Goal: Information Seeking & Learning: Check status

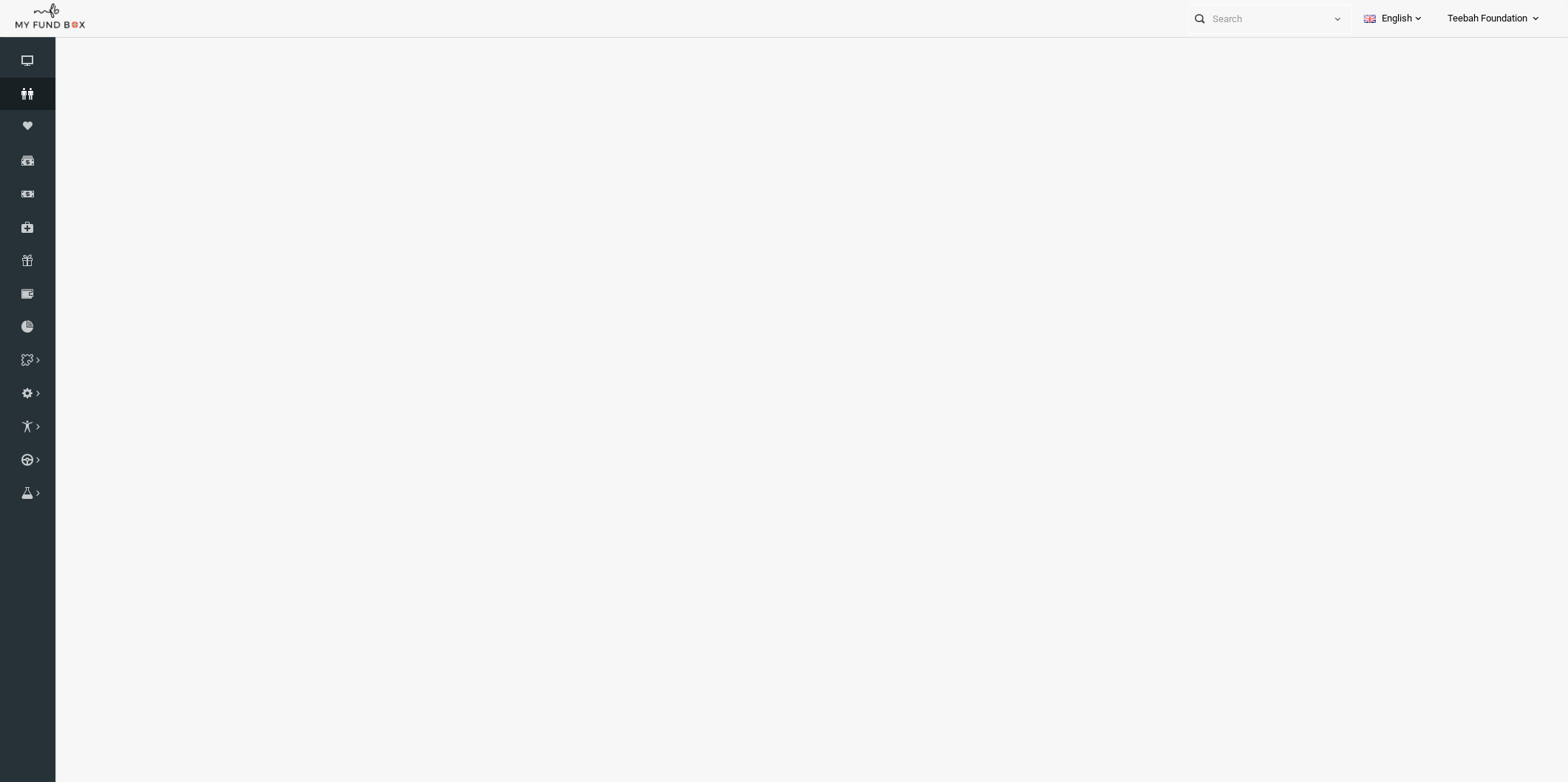
select select "100"
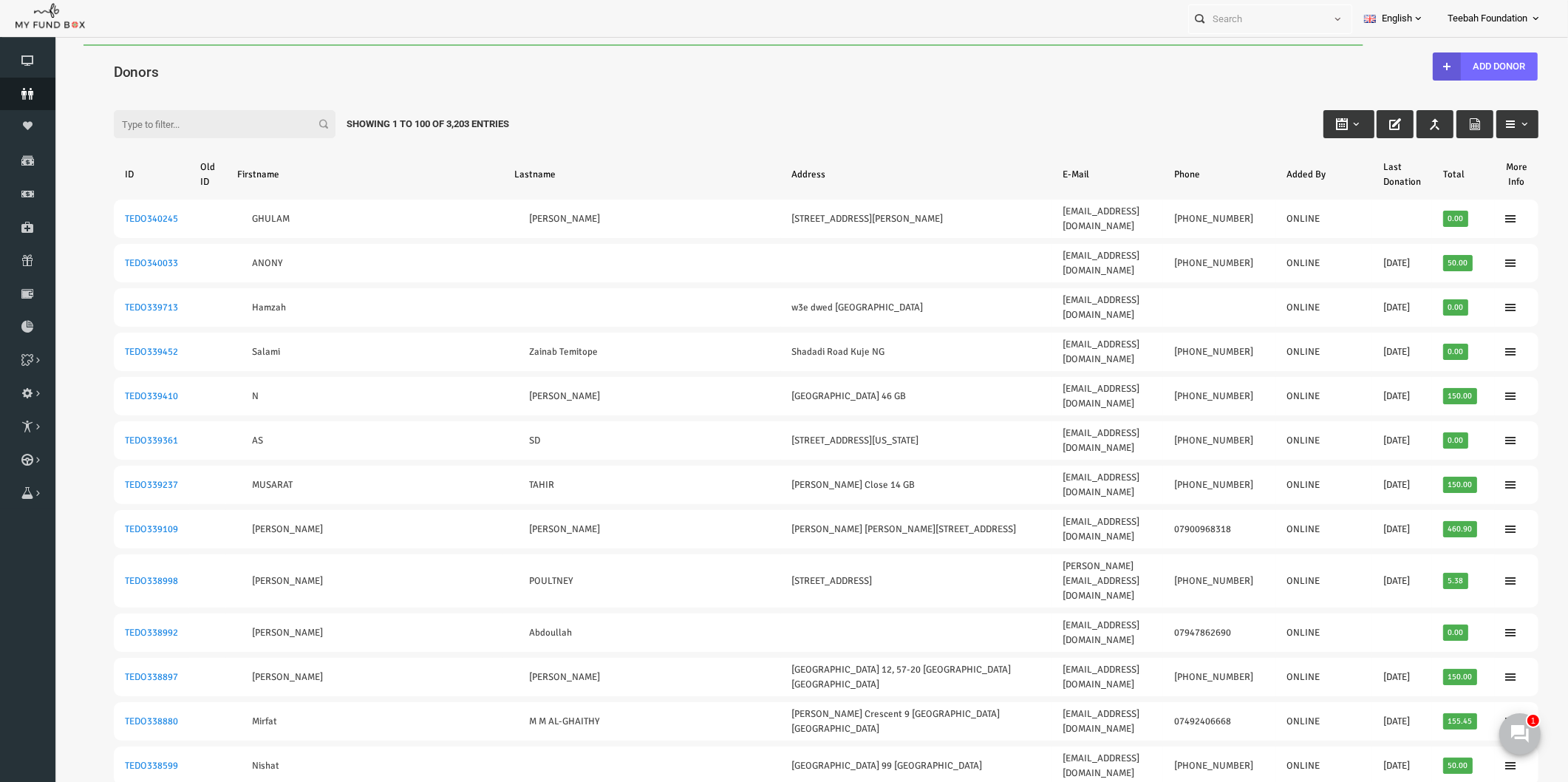
click at [28, 91] on icon at bounding box center [27, 94] width 55 height 12
click at [594, 100] on div "Filter: Showing 1 to 100 of 3,203 Entries" at bounding box center [796, 110] width 1455 height 40
click at [1102, 127] on div "Filter: Showing 1 to 100 of 3,203 Entries" at bounding box center [796, 110] width 1455 height 40
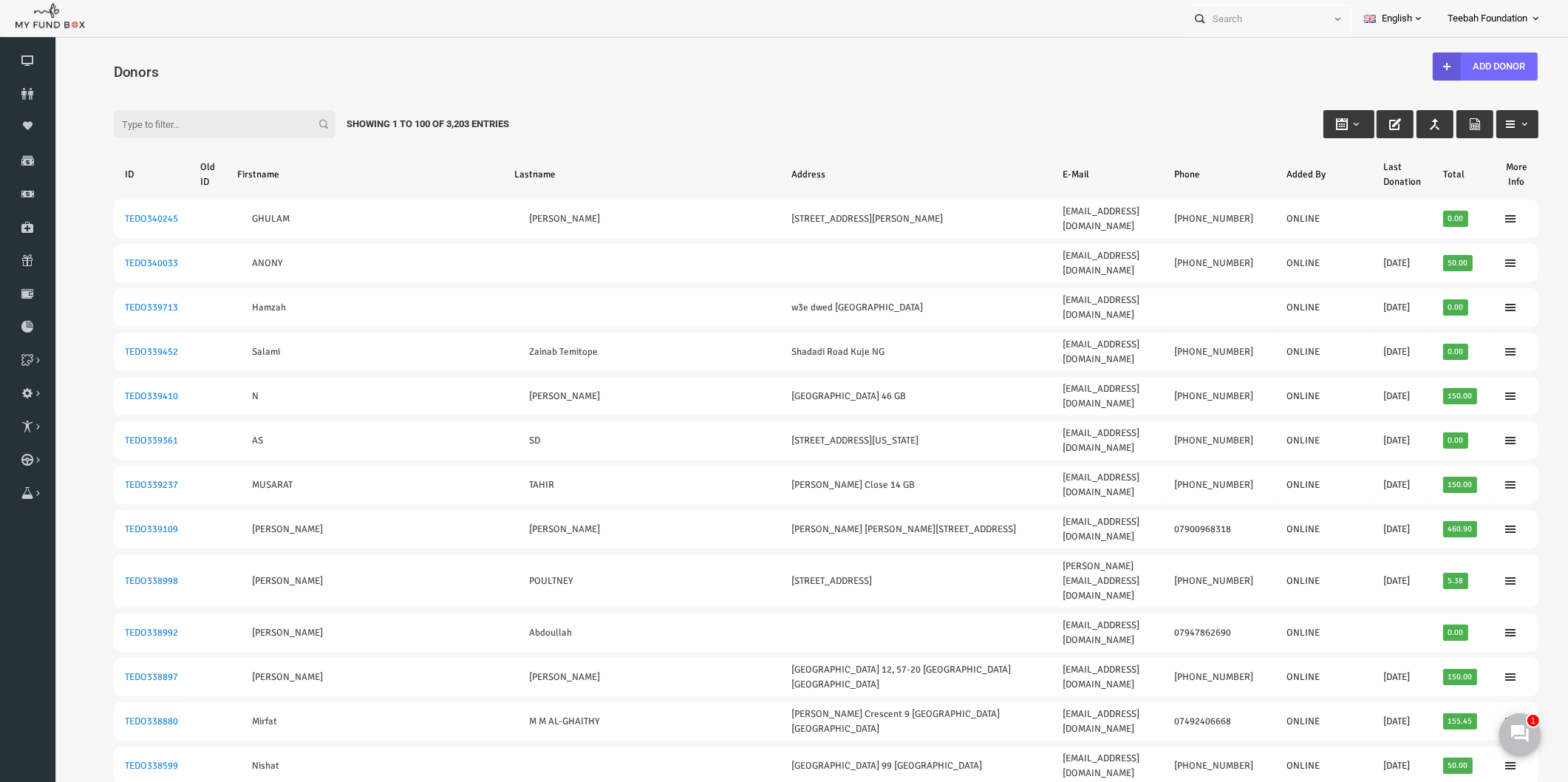
click at [964, 121] on div "Filter: Showing 1 to 100 of 3,203 Entries" at bounding box center [796, 110] width 1455 height 40
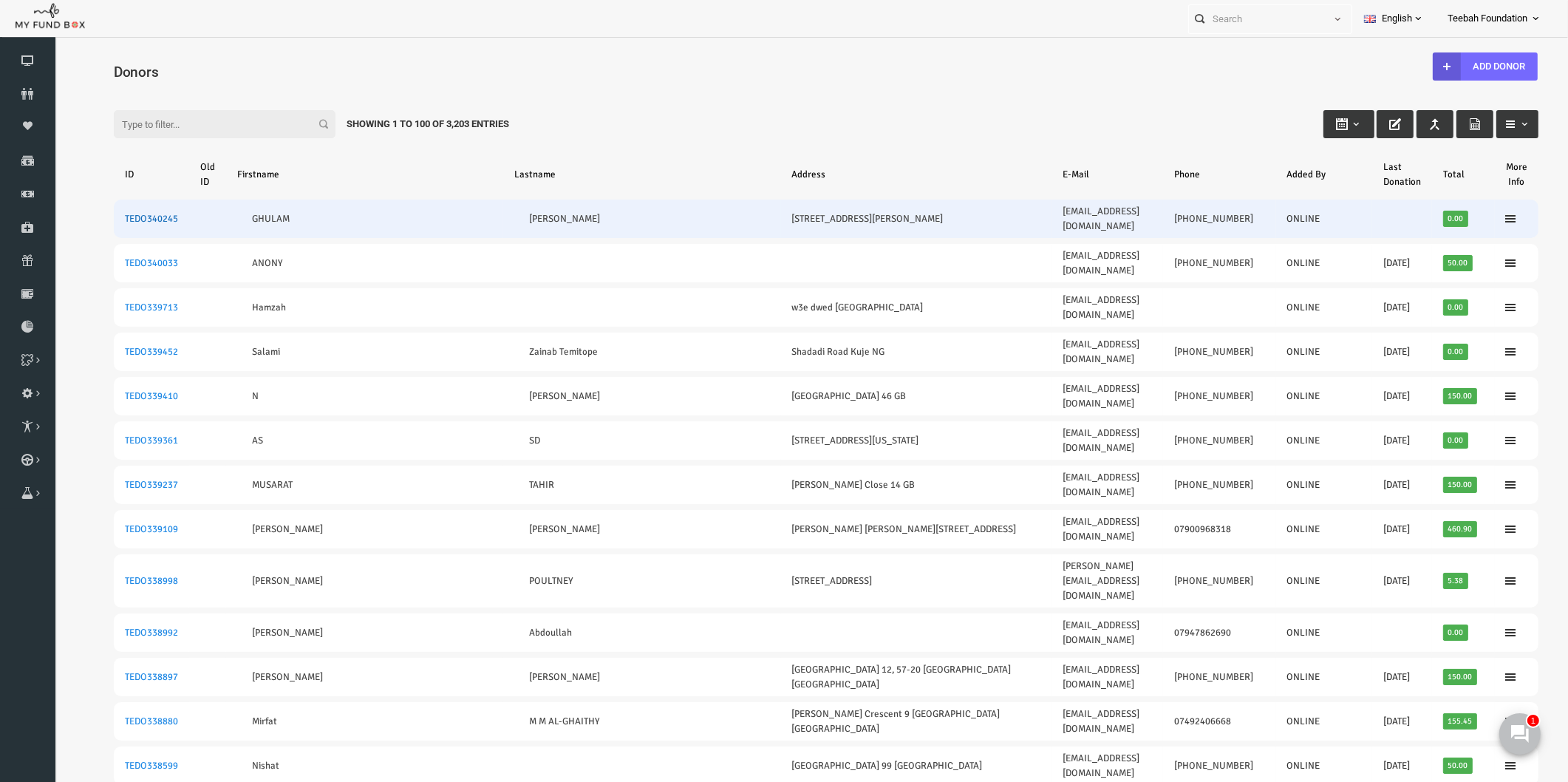
click at [136, 213] on link "TEDO340245" at bounding box center [121, 218] width 53 height 12
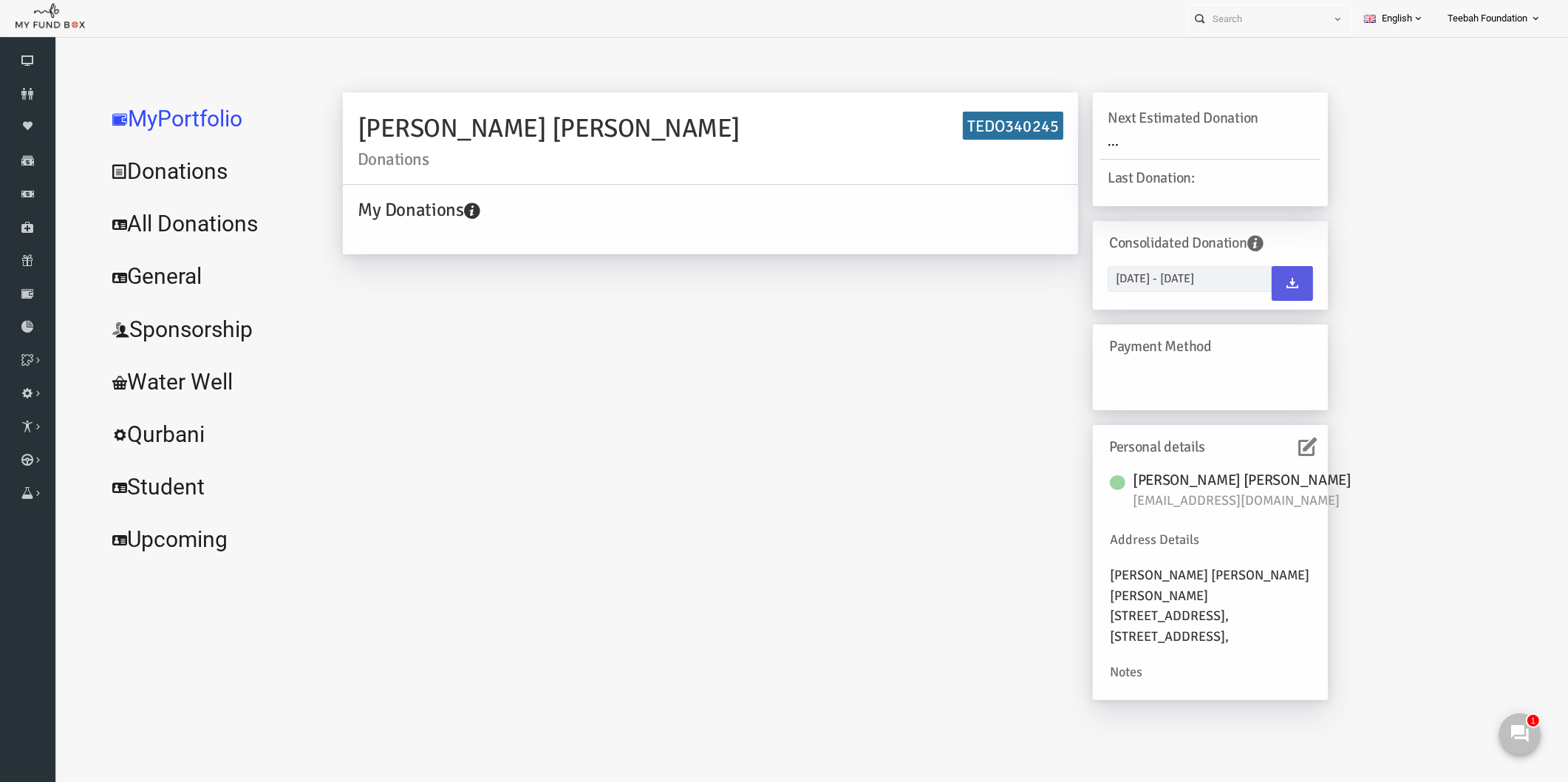
click at [1271, 442] on icon at bounding box center [1277, 447] width 18 height 18
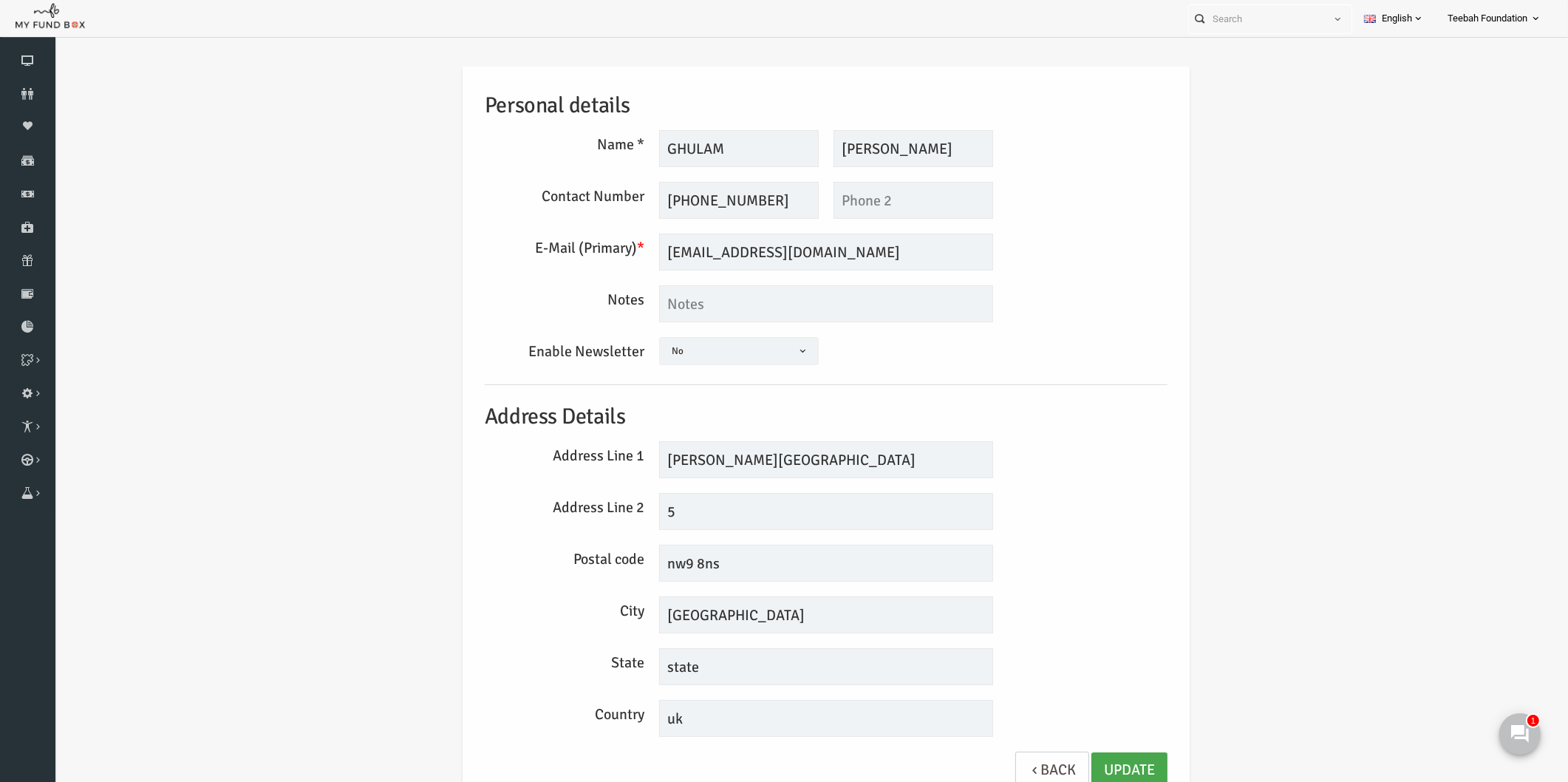
click at [1108, 770] on link "Update" at bounding box center [1099, 770] width 76 height 36
click at [37, 97] on icon at bounding box center [27, 94] width 55 height 12
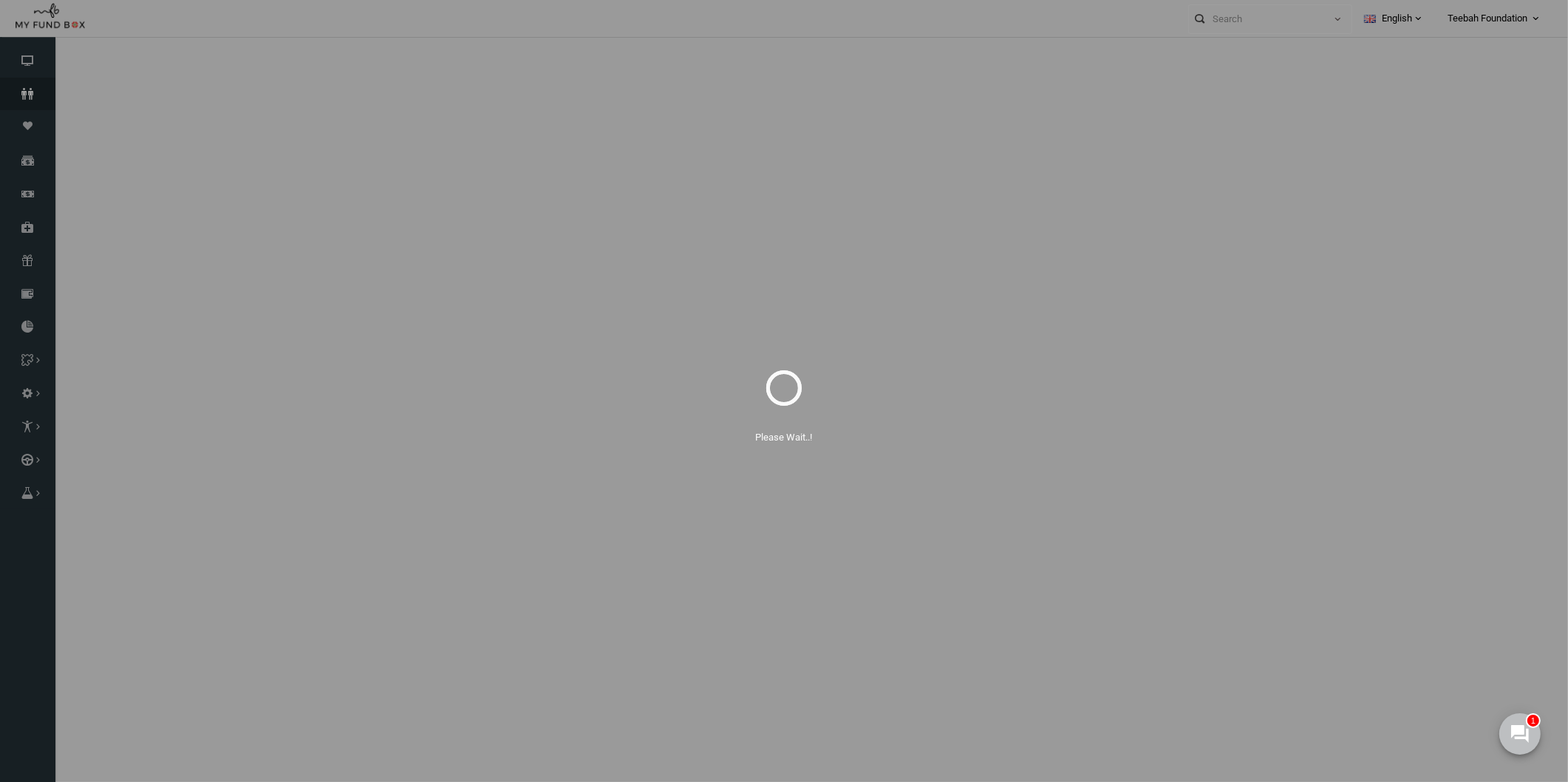
select select "100"
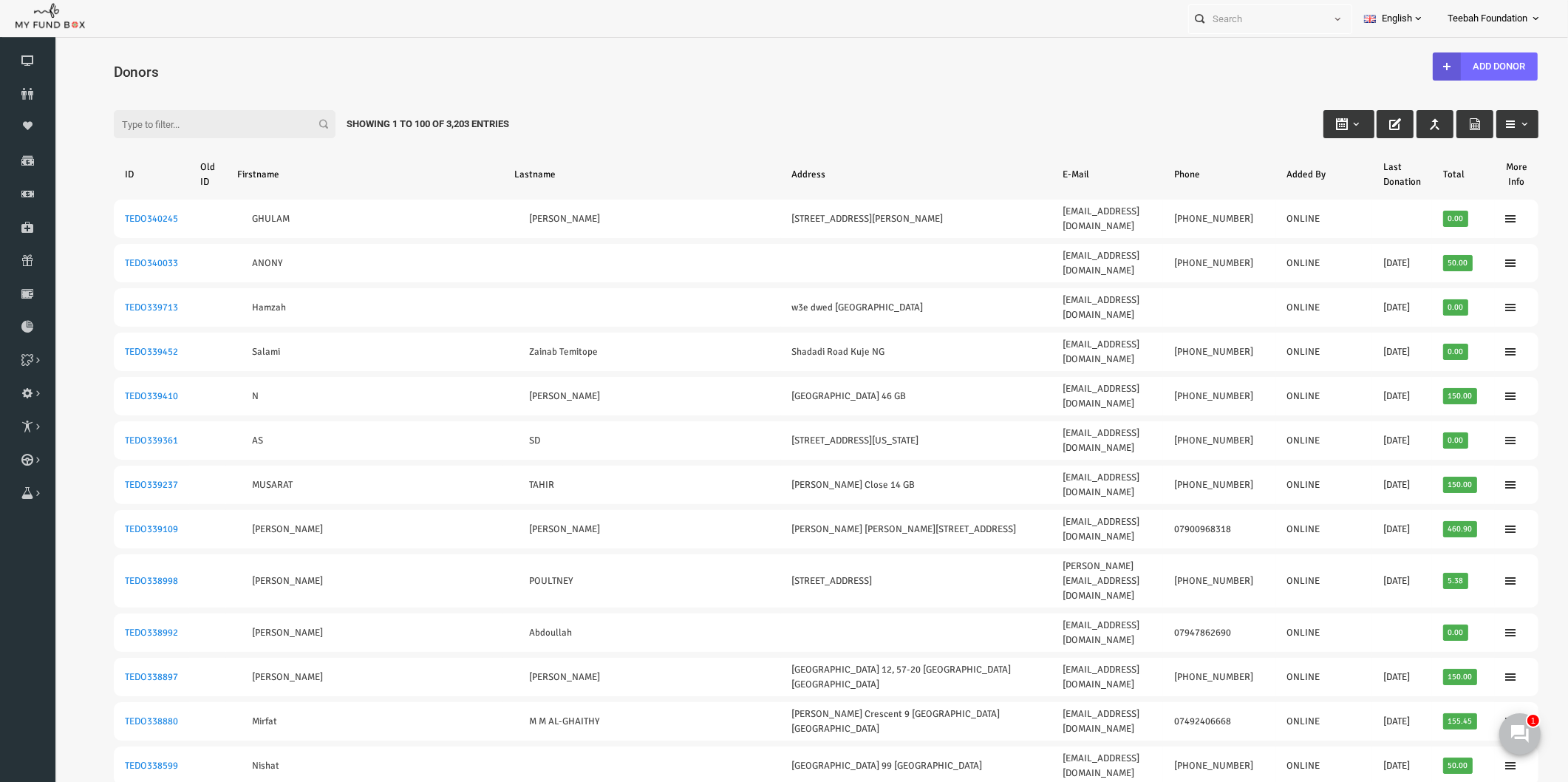
click at [238, 122] on input "Filter:" at bounding box center [195, 124] width 222 height 28
type input "c"
click at [227, 121] on input "c" at bounding box center [195, 123] width 222 height 28
paste input "[EMAIL_ADDRESS][DOMAIN_NAME]"
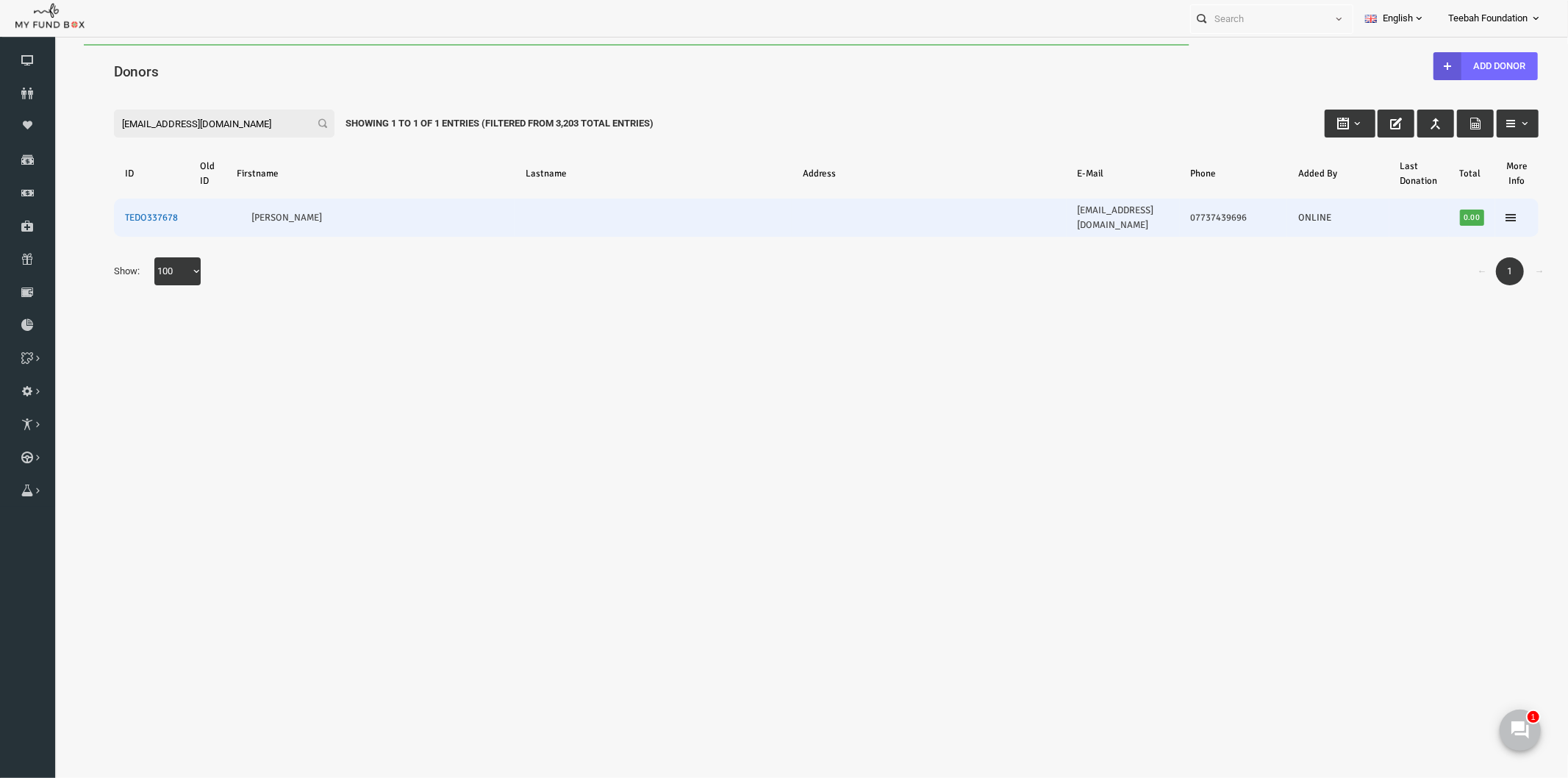
type input "[EMAIL_ADDRESS][DOMAIN_NAME]"
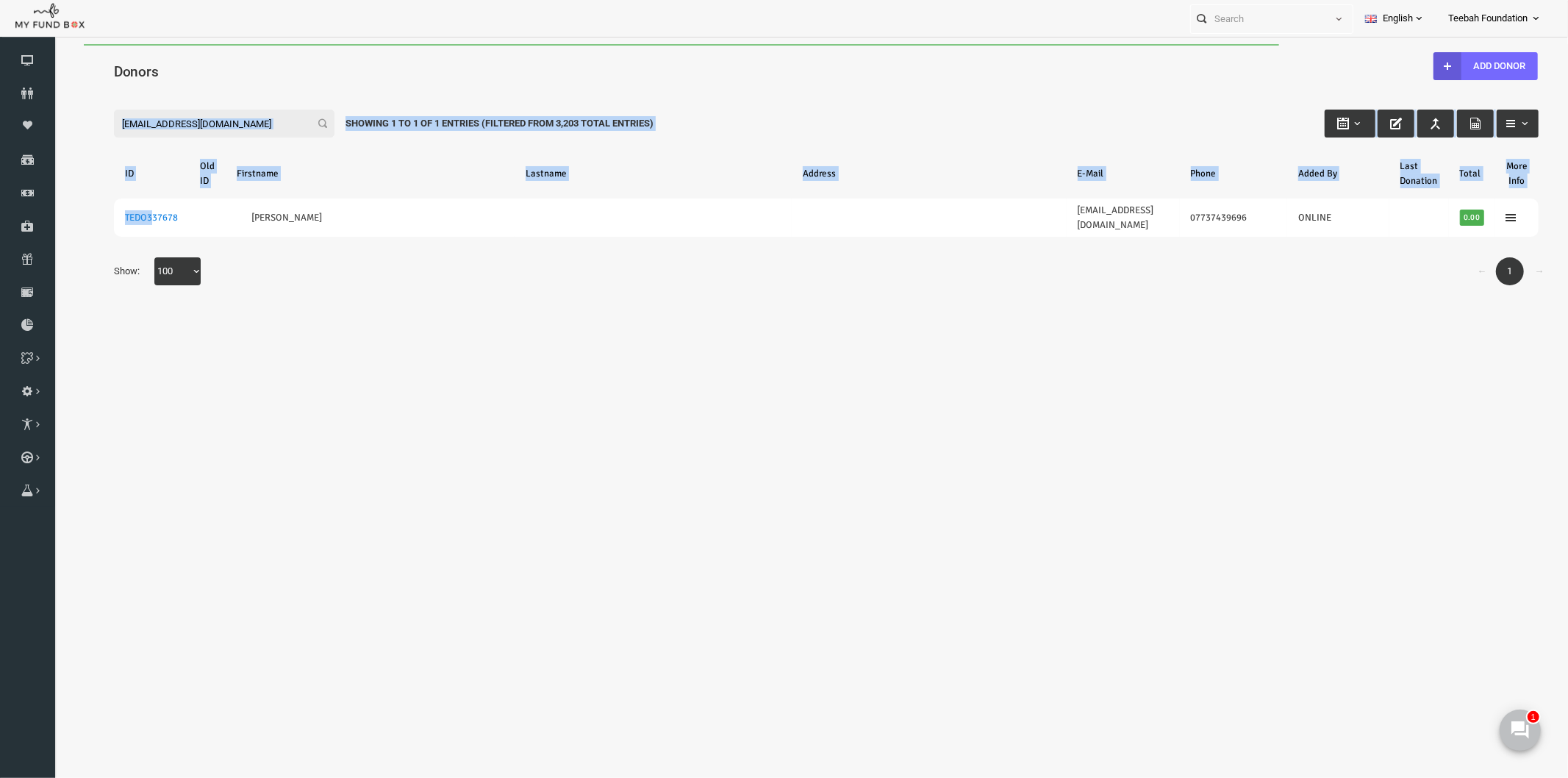
drag, startPoint x: 124, startPoint y: 206, endPoint x: 300, endPoint y: 445, distance: 296.8
click at [300, 445] on body "Donor Not Found Beneficiary Not Found Partner Not Found!!!! Please Fill out thi…" at bounding box center [796, 398] width 1484 height 710
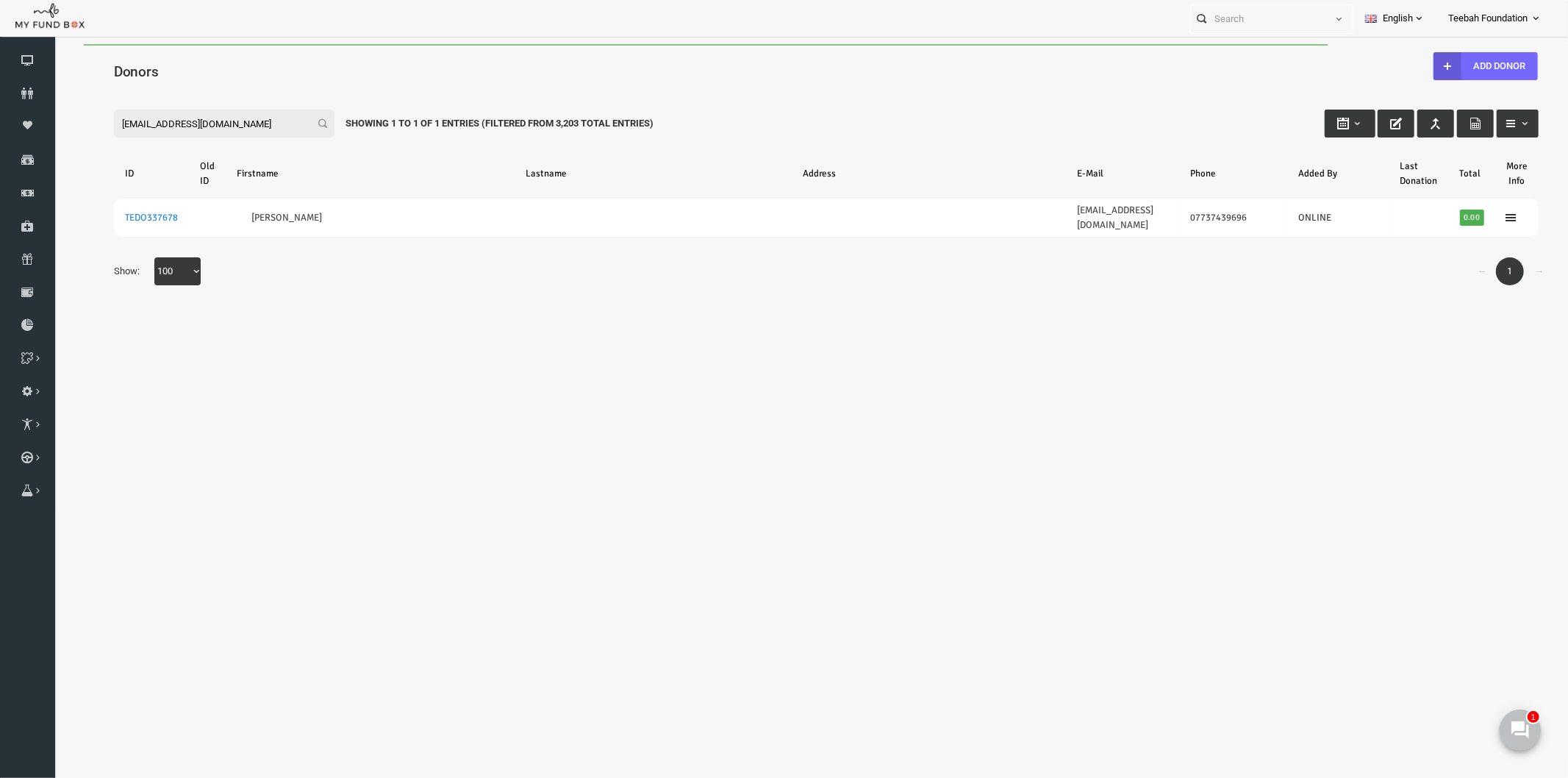
click at [301, 446] on body "Donor Not Found Beneficiary Not Found Partner Not Found!!!! Please Fill out thi…" at bounding box center [796, 398] width 1484 height 710
click at [24, 92] on icon at bounding box center [27, 93] width 55 height 12
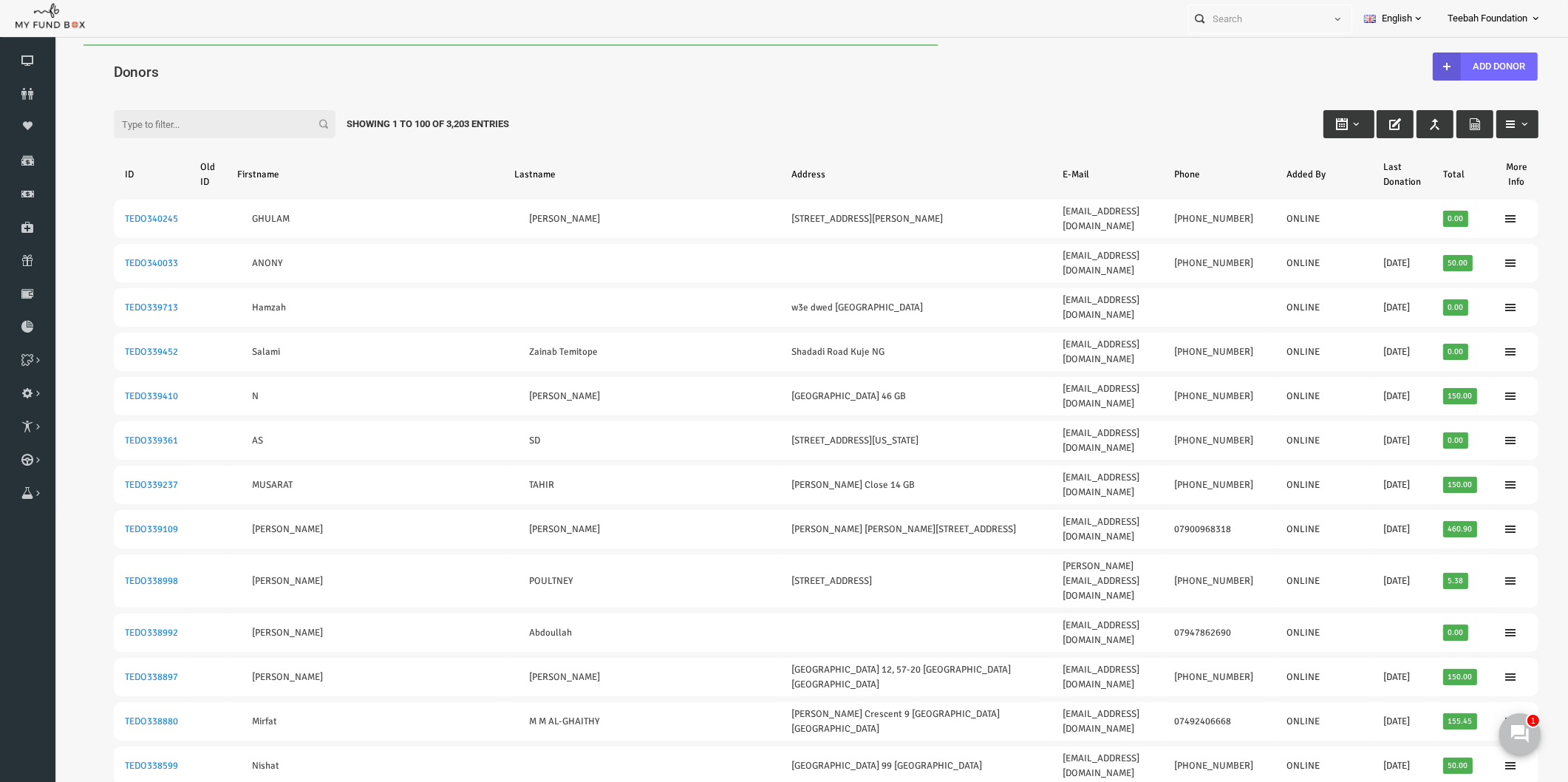
click at [521, 93] on div "Filter: Showing 1 to 100 of 3,203 Entries" at bounding box center [796, 110] width 1455 height 40
click at [543, 100] on div "Filter: Showing 1 to 100 of 3,203 Entries" at bounding box center [796, 110] width 1455 height 40
click at [28, 90] on icon at bounding box center [27, 94] width 55 height 12
click at [680, 93] on div "Filter: Showing 1 to 100 of 3,203 Entries" at bounding box center [796, 110] width 1455 height 40
click at [18, 93] on icon at bounding box center [27, 94] width 55 height 12
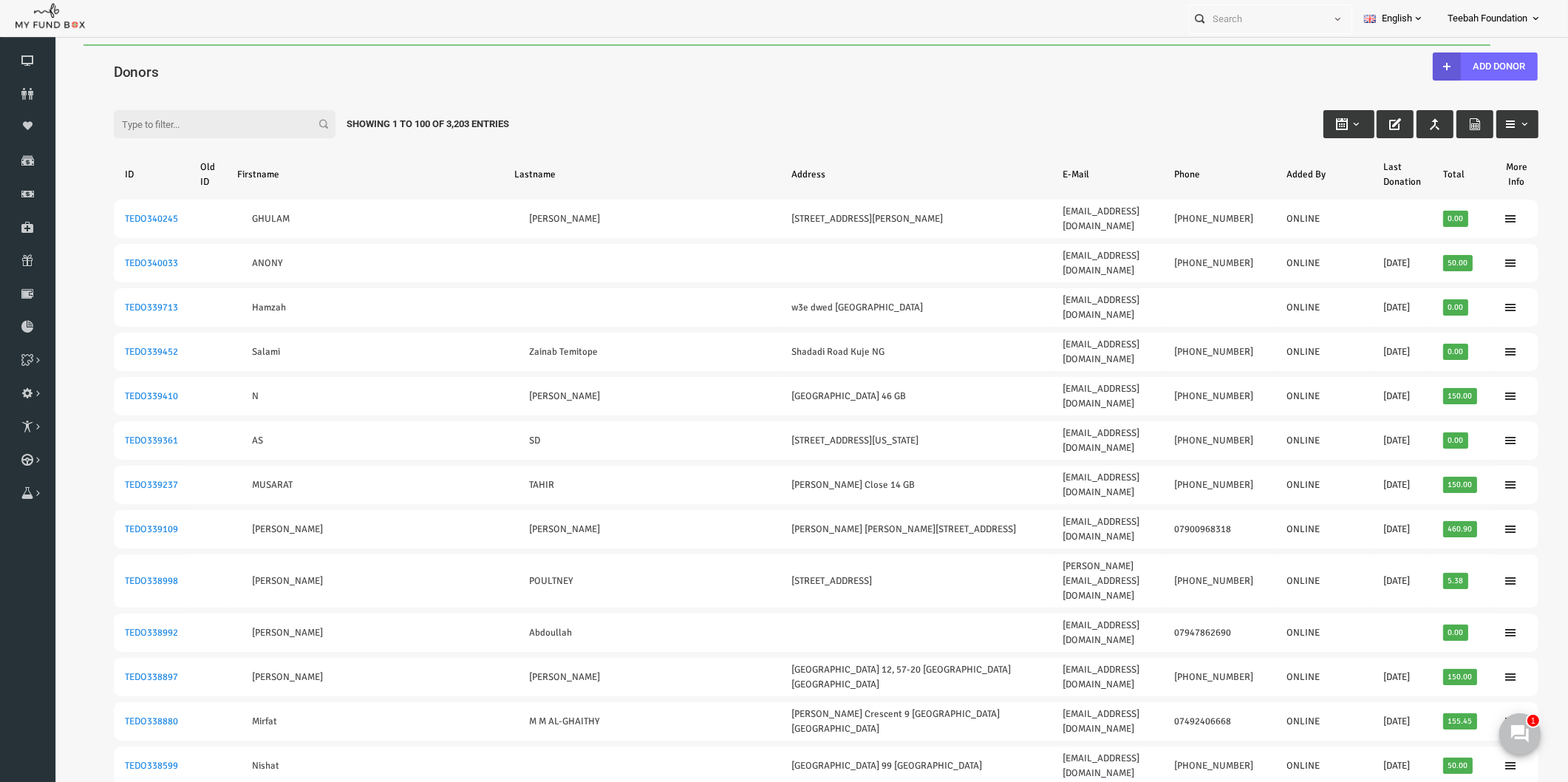
click at [570, 103] on div "Filter: Showing 1 to 100 of 3,203 Entries" at bounding box center [796, 110] width 1455 height 40
click at [1526, 727] on icon at bounding box center [1519, 732] width 19 height 19
click at [38, 93] on icon at bounding box center [27, 94] width 55 height 12
click at [586, 127] on div "Filter: Showing 1 to 100 of 3,203 Entries" at bounding box center [796, 110] width 1455 height 40
click at [27, 91] on icon at bounding box center [27, 94] width 55 height 12
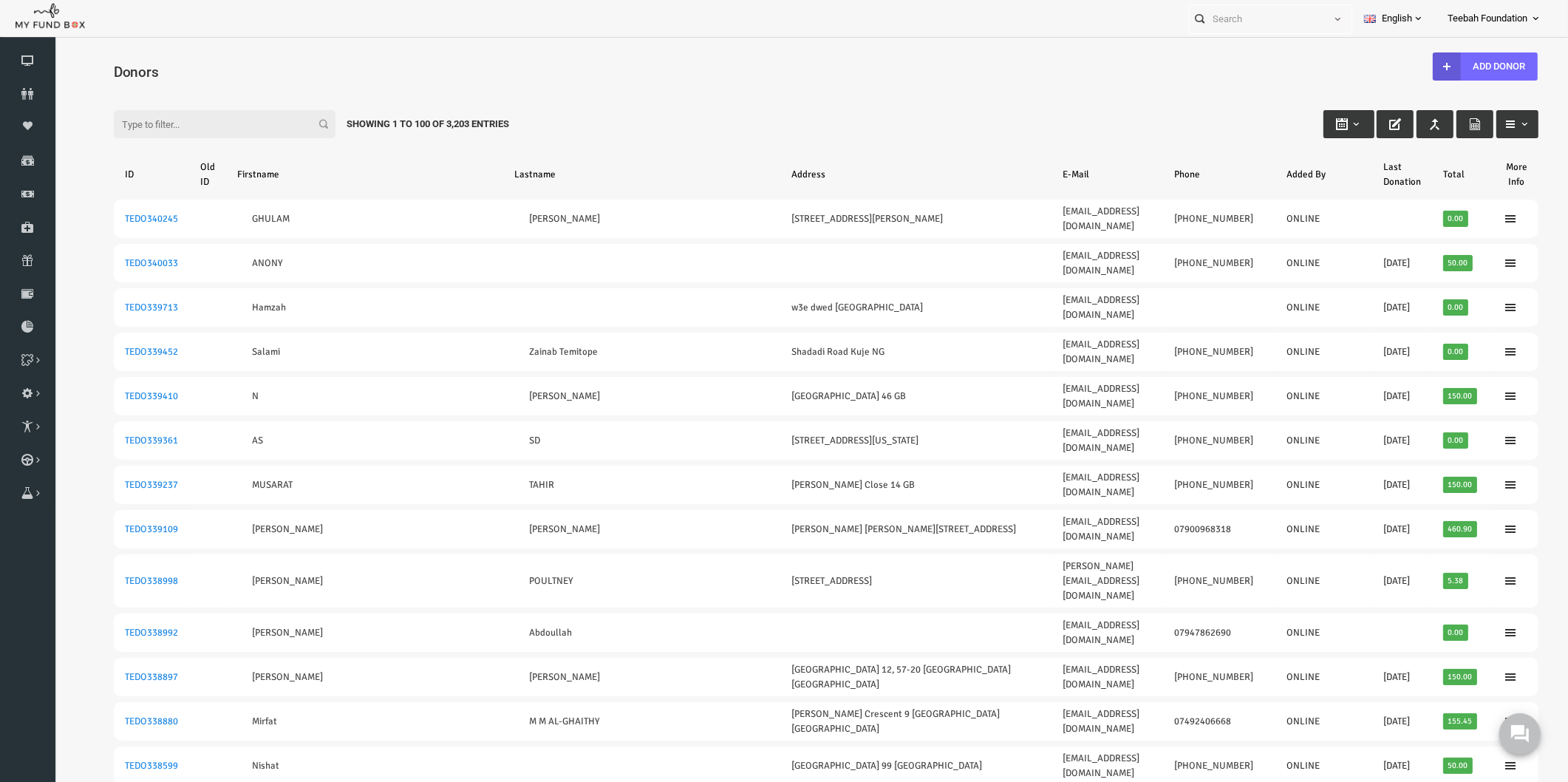
click at [1012, 103] on div "Filter: Showing 1 to 100 of 3,203 Entries" at bounding box center [796, 110] width 1455 height 40
click at [30, 99] on icon at bounding box center [27, 94] width 55 height 12
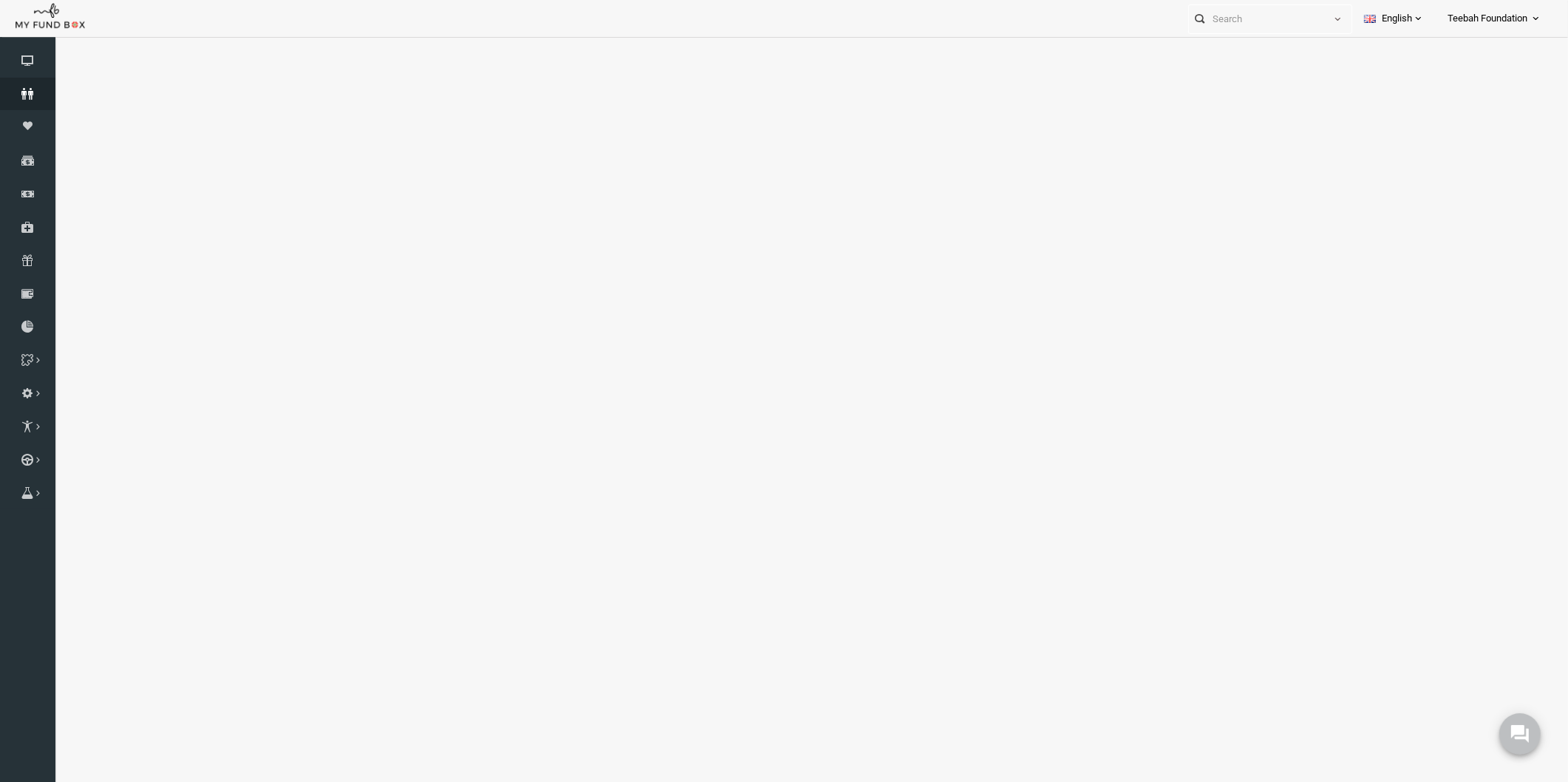
select select "100"
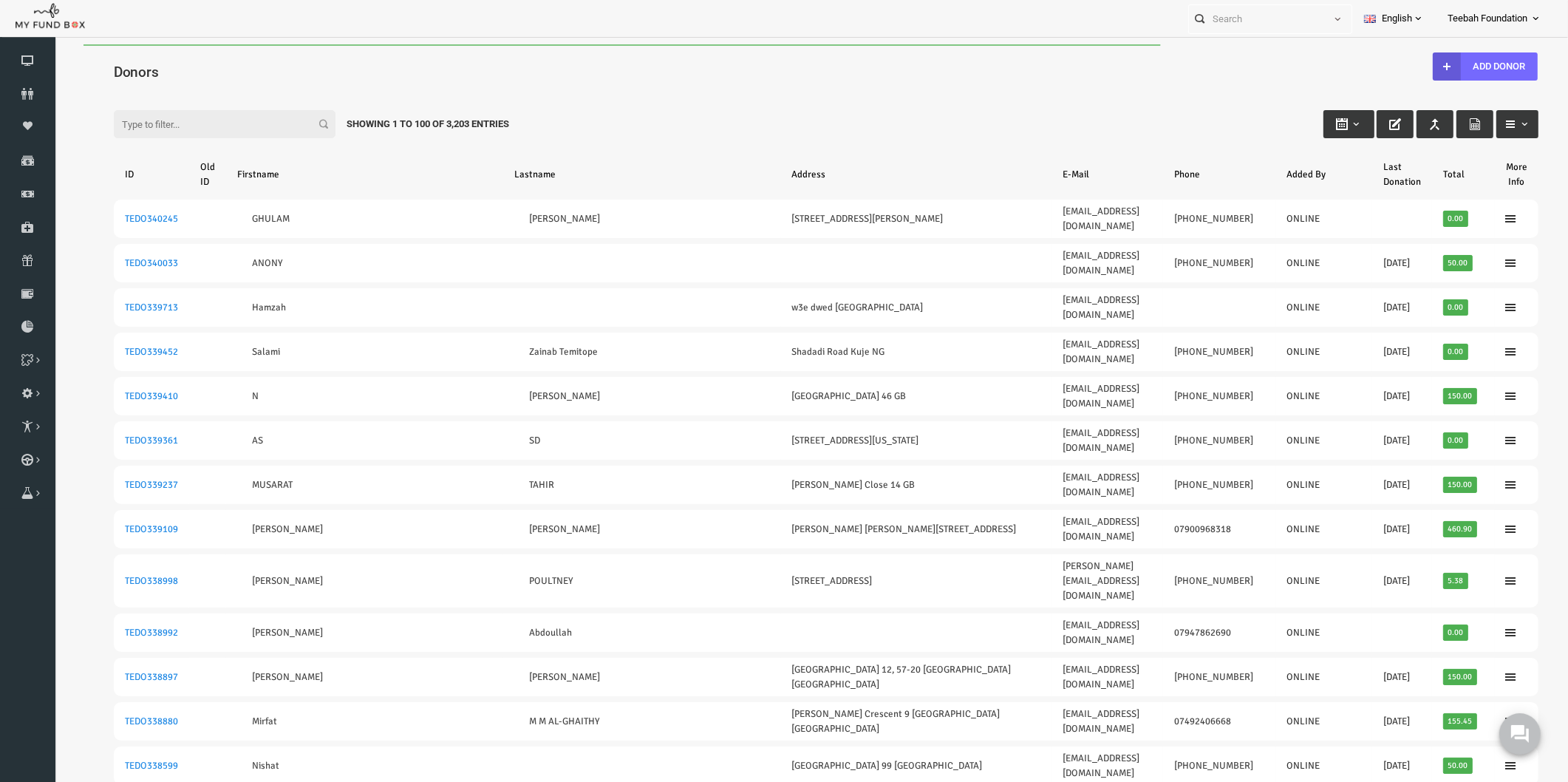
click at [922, 113] on div "Filter: Showing 1 to 100 of 3,203 Entries" at bounding box center [796, 110] width 1455 height 40
click at [934, 98] on div "Filter: Showing 1 to 100 of 3,203 Entries" at bounding box center [796, 110] width 1455 height 40
click at [187, 122] on input "Filter:" at bounding box center [195, 124] width 222 height 28
